Goal: Task Accomplishment & Management: Use online tool/utility

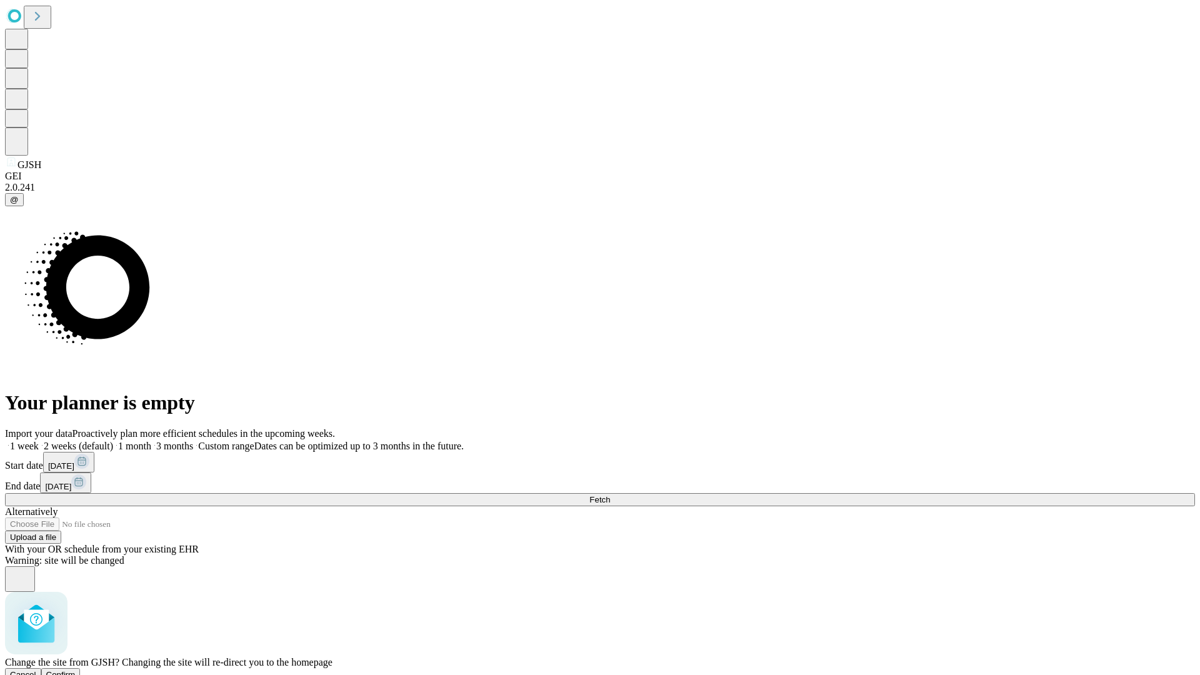
click at [76, 670] on span "Confirm" at bounding box center [60, 674] width 29 height 9
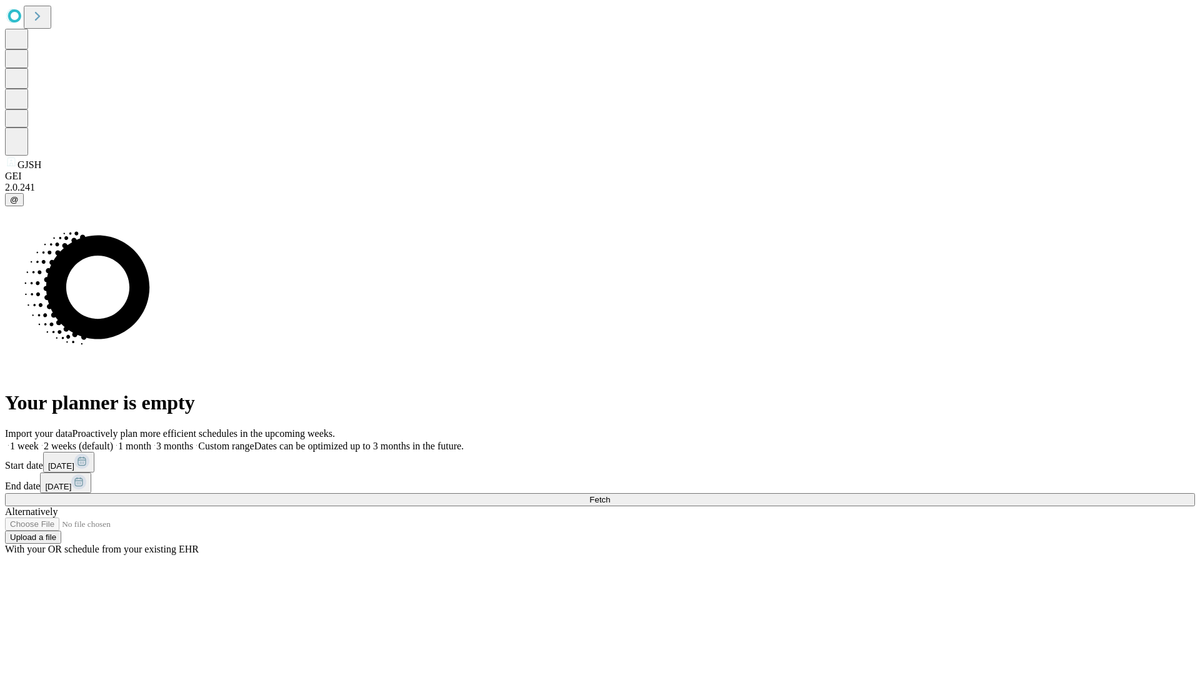
click at [39, 441] on label "1 week" at bounding box center [22, 446] width 34 height 11
click at [610, 495] on span "Fetch" at bounding box center [599, 499] width 21 height 9
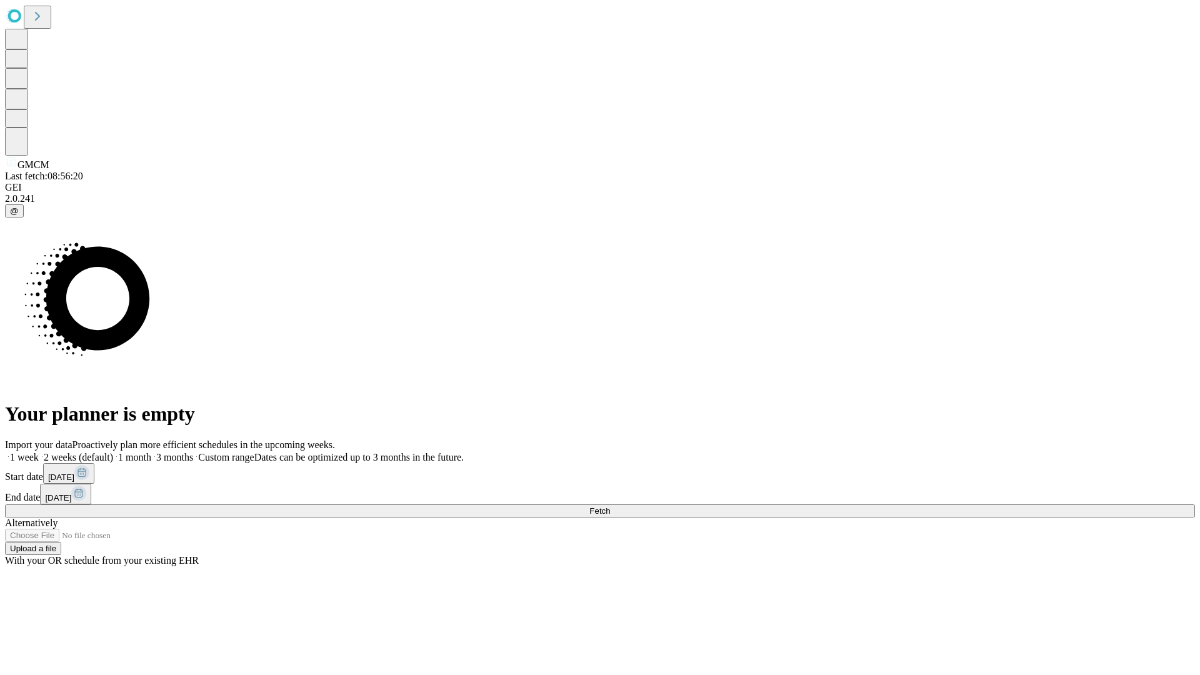
click at [610, 506] on span "Fetch" at bounding box center [599, 510] width 21 height 9
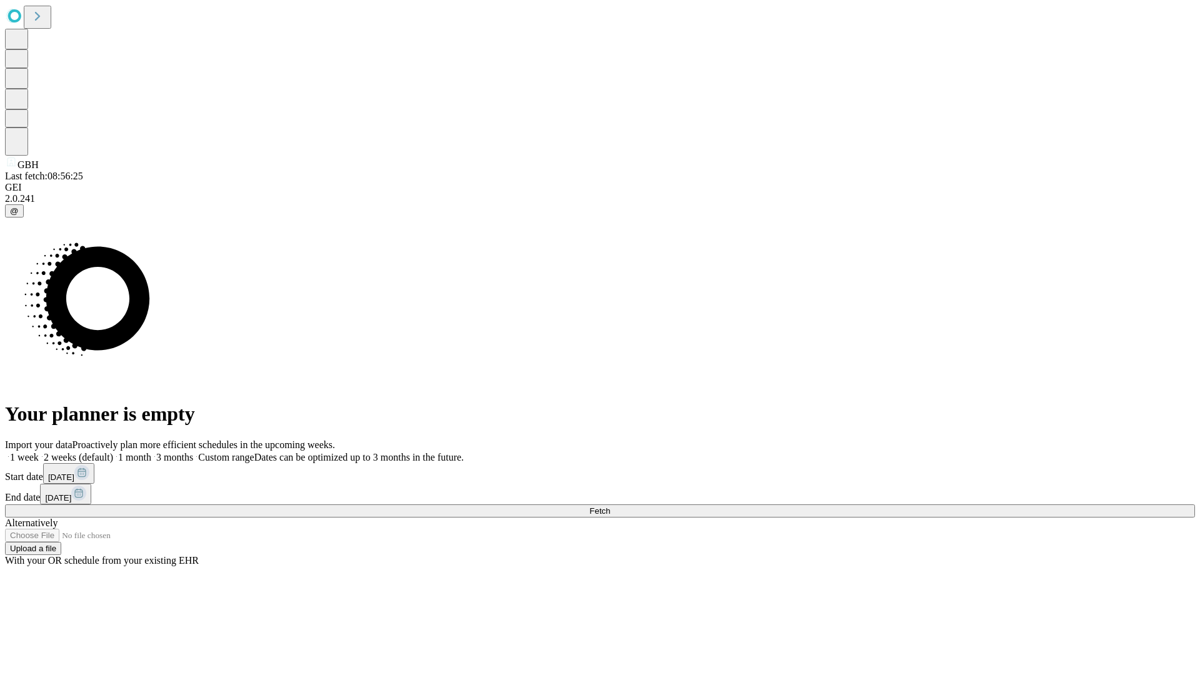
click at [39, 452] on label "1 week" at bounding box center [22, 457] width 34 height 11
click at [610, 506] on span "Fetch" at bounding box center [599, 510] width 21 height 9
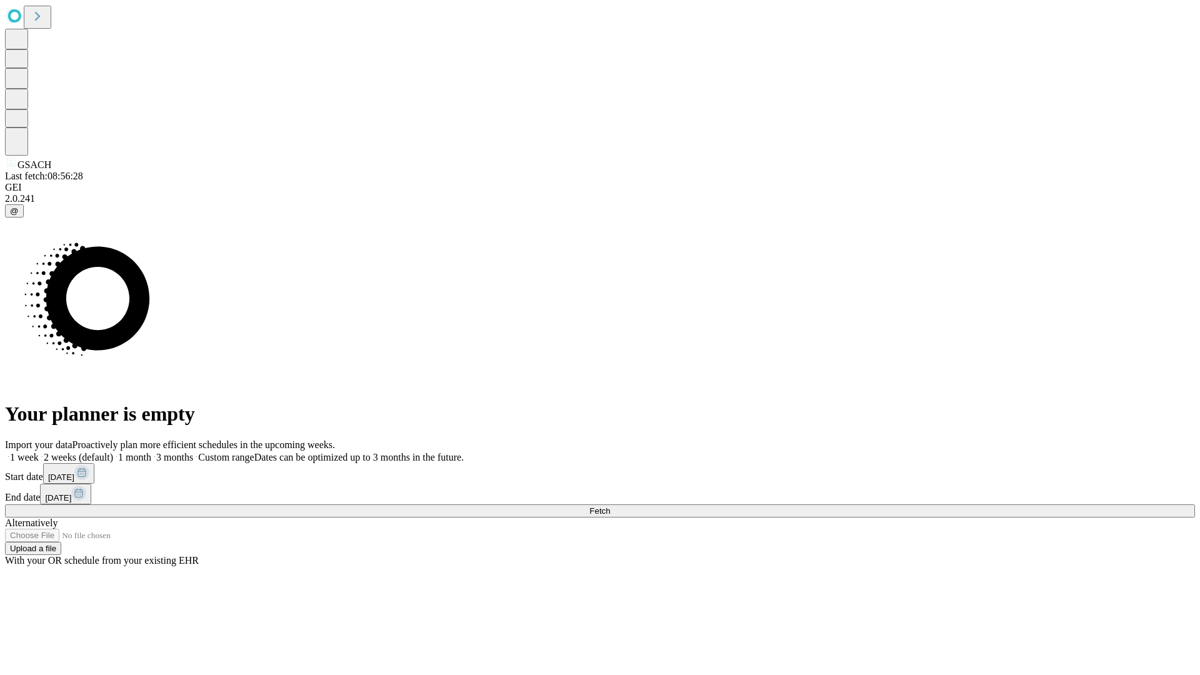
click at [610, 506] on span "Fetch" at bounding box center [599, 510] width 21 height 9
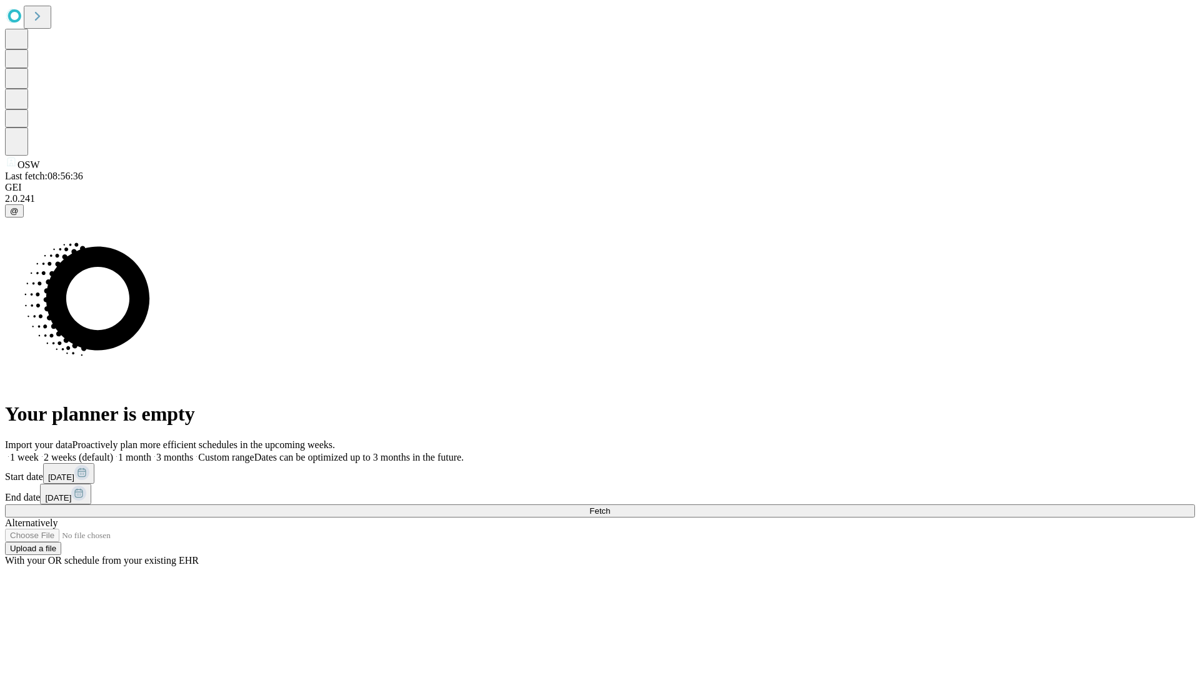
click at [39, 452] on label "1 week" at bounding box center [22, 457] width 34 height 11
click at [610, 506] on span "Fetch" at bounding box center [599, 510] width 21 height 9
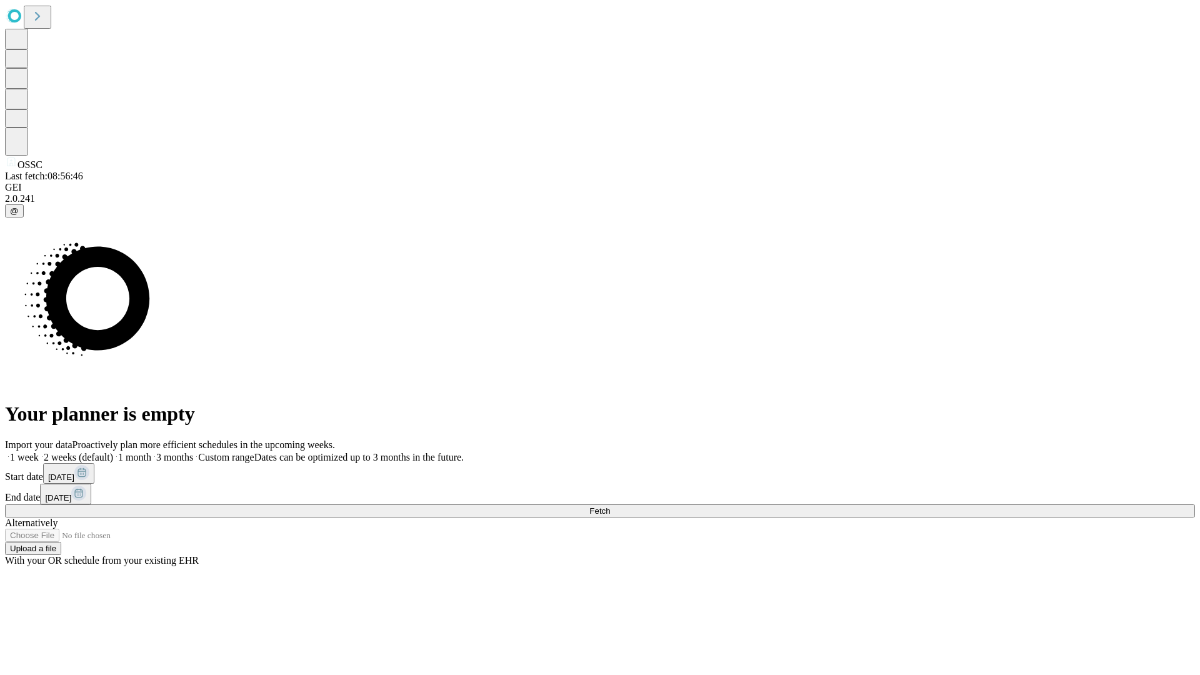
click at [39, 452] on label "1 week" at bounding box center [22, 457] width 34 height 11
click at [610, 506] on span "Fetch" at bounding box center [599, 510] width 21 height 9
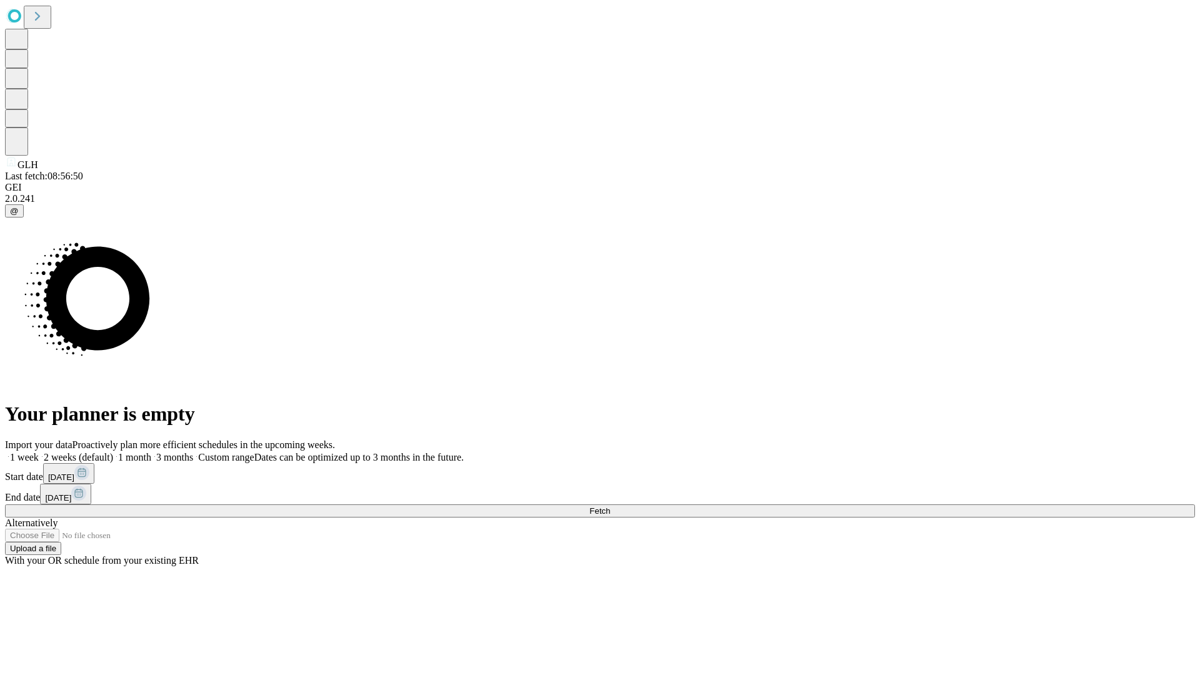
click at [39, 452] on label "1 week" at bounding box center [22, 457] width 34 height 11
click at [610, 506] on span "Fetch" at bounding box center [599, 510] width 21 height 9
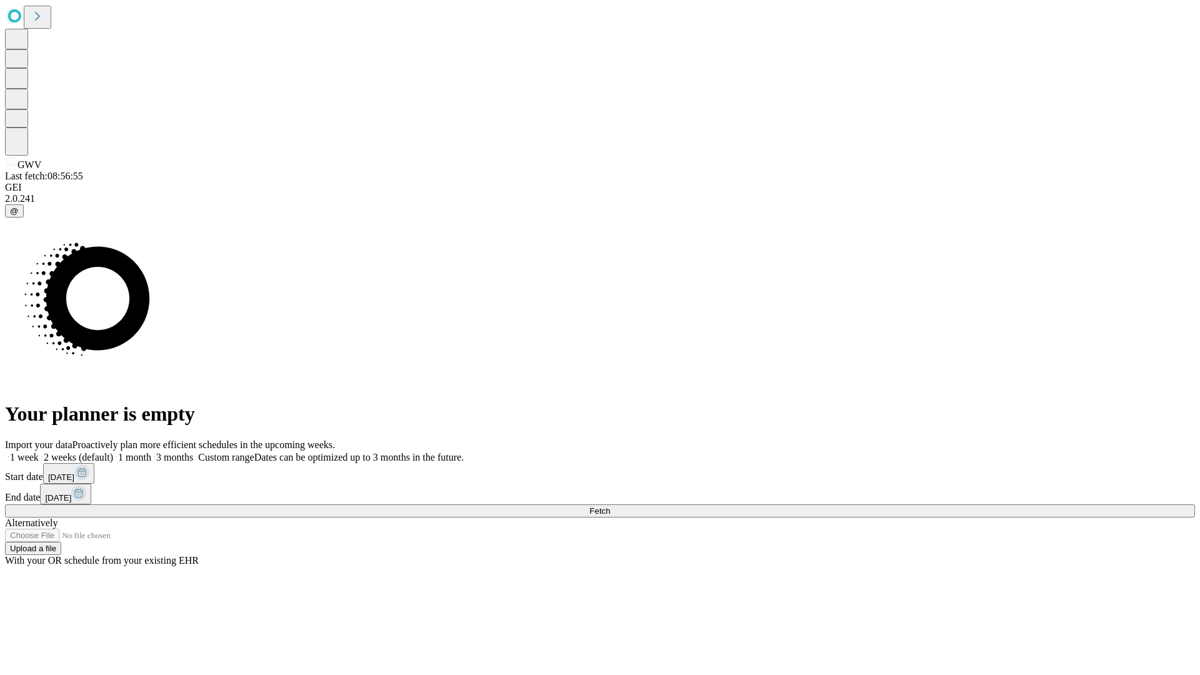
click at [39, 452] on label "1 week" at bounding box center [22, 457] width 34 height 11
click at [610, 506] on span "Fetch" at bounding box center [599, 510] width 21 height 9
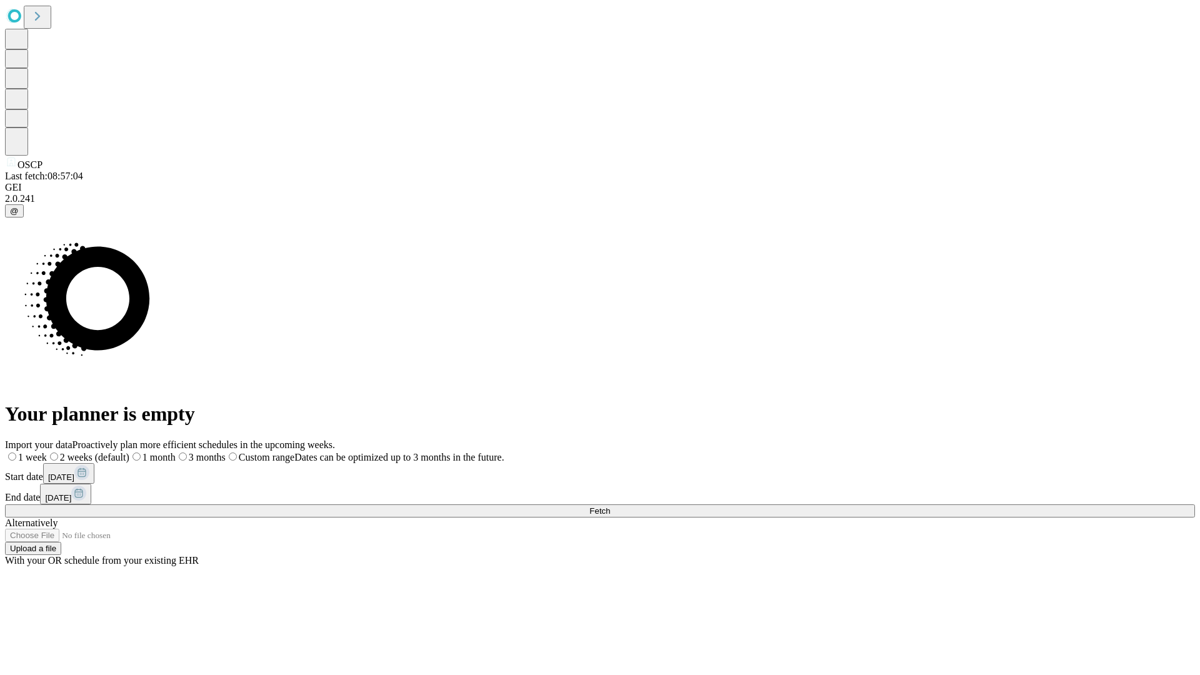
click at [47, 452] on label "1 week" at bounding box center [26, 457] width 42 height 11
click at [610, 506] on span "Fetch" at bounding box center [599, 510] width 21 height 9
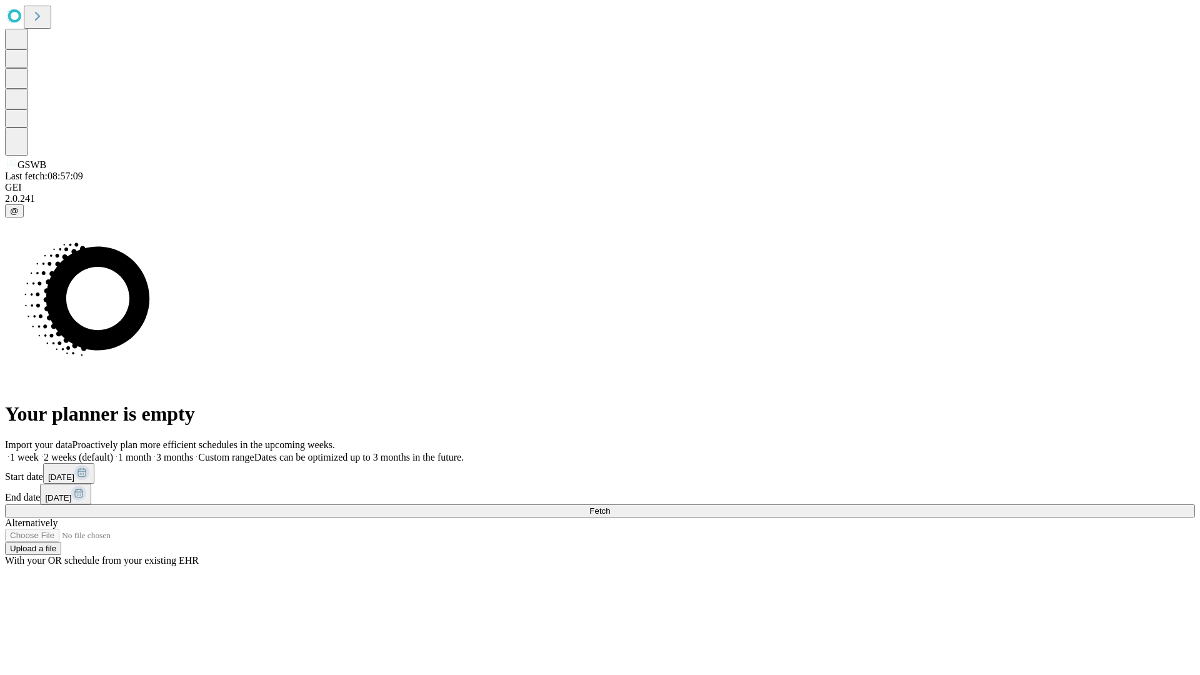
click at [39, 452] on label "1 week" at bounding box center [22, 457] width 34 height 11
click at [610, 506] on span "Fetch" at bounding box center [599, 510] width 21 height 9
